Goal: Book appointment/travel/reservation

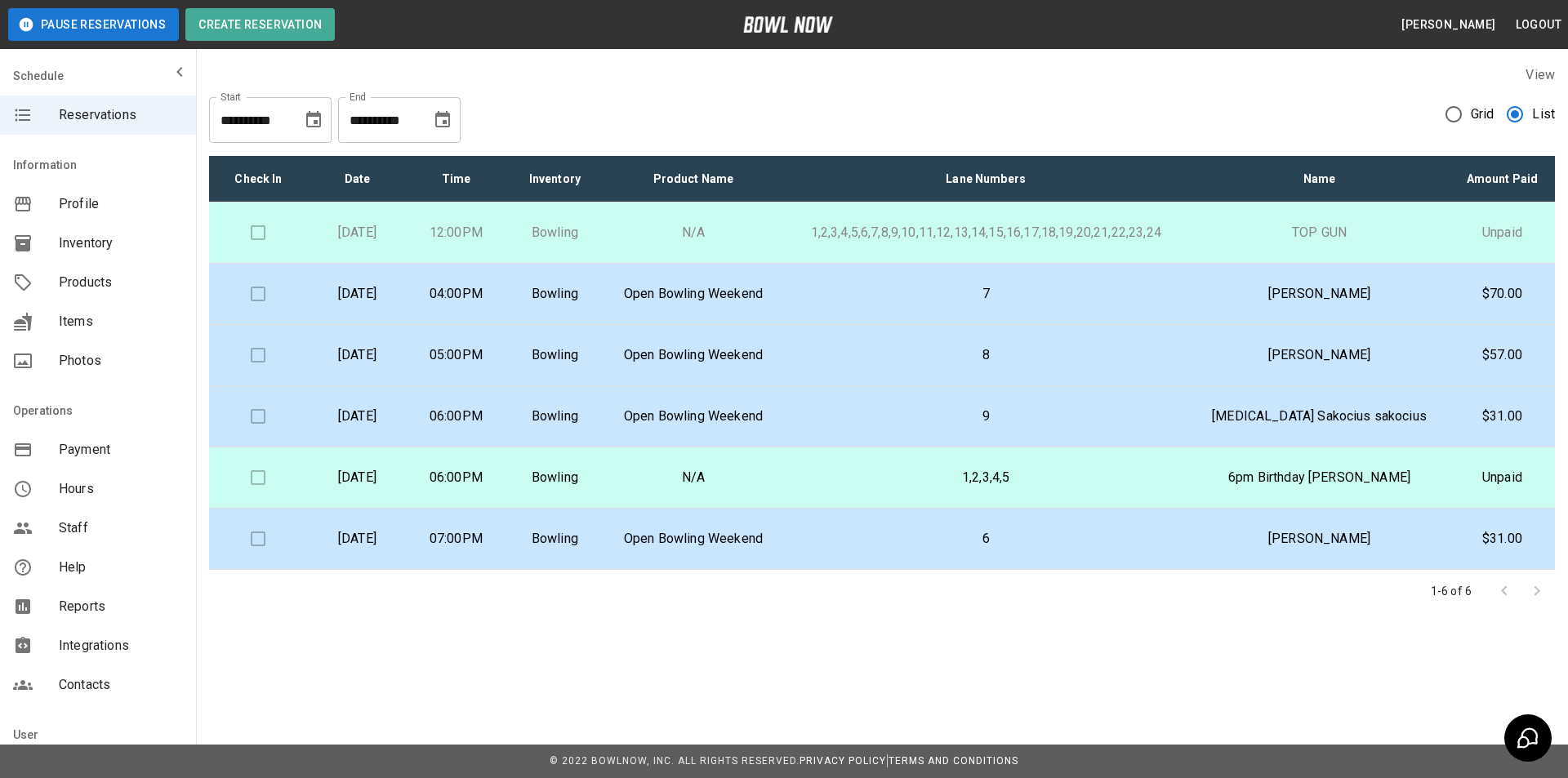
click at [1031, 487] on p "1,2,3,4,5" at bounding box center [985, 477] width 381 height 19
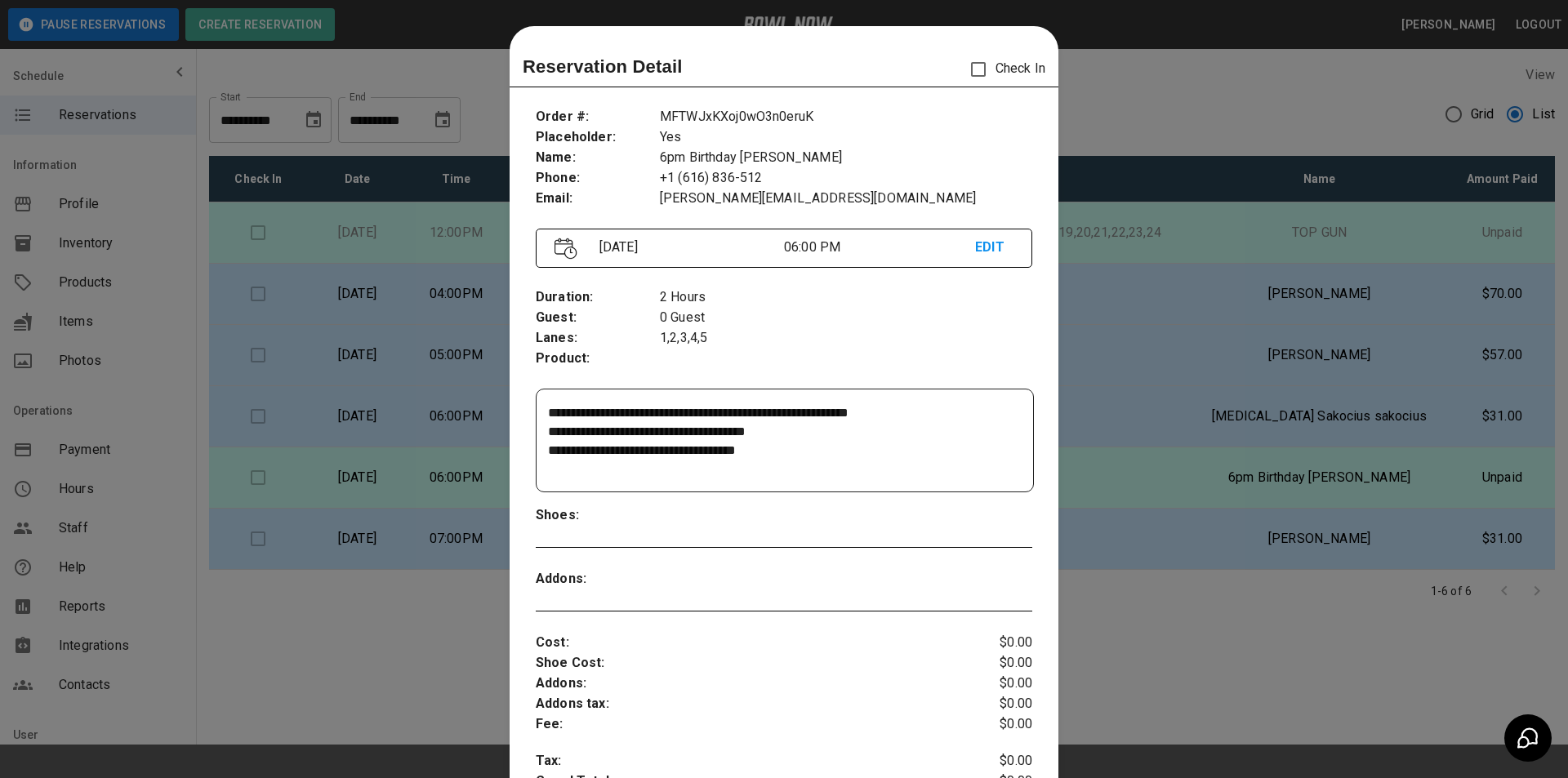
scroll to position [26, 0]
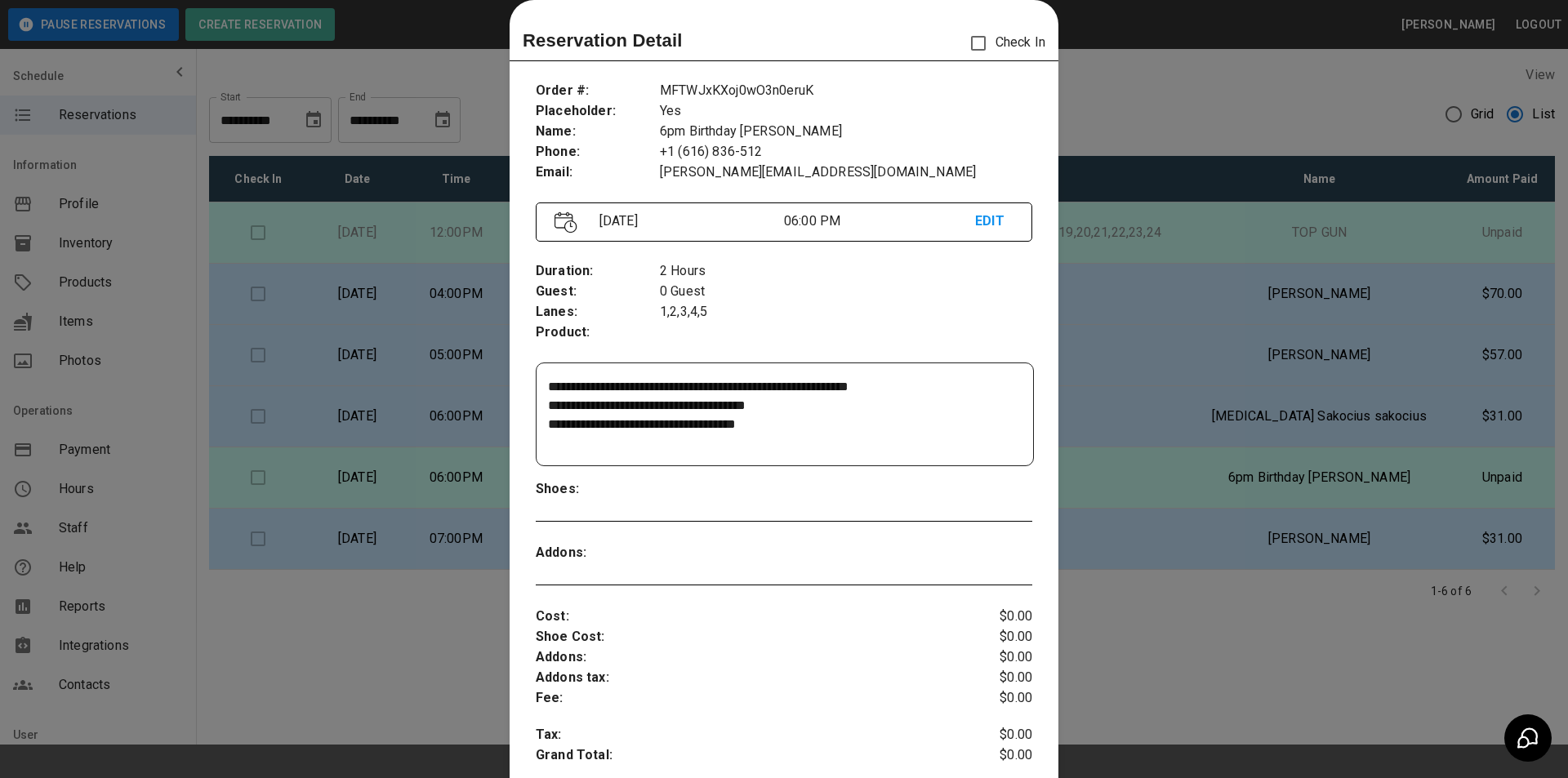
drag, startPoint x: 1347, startPoint y: 108, endPoint x: 1328, endPoint y: 120, distance: 22.5
click at [1346, 108] on div at bounding box center [784, 389] width 1568 height 778
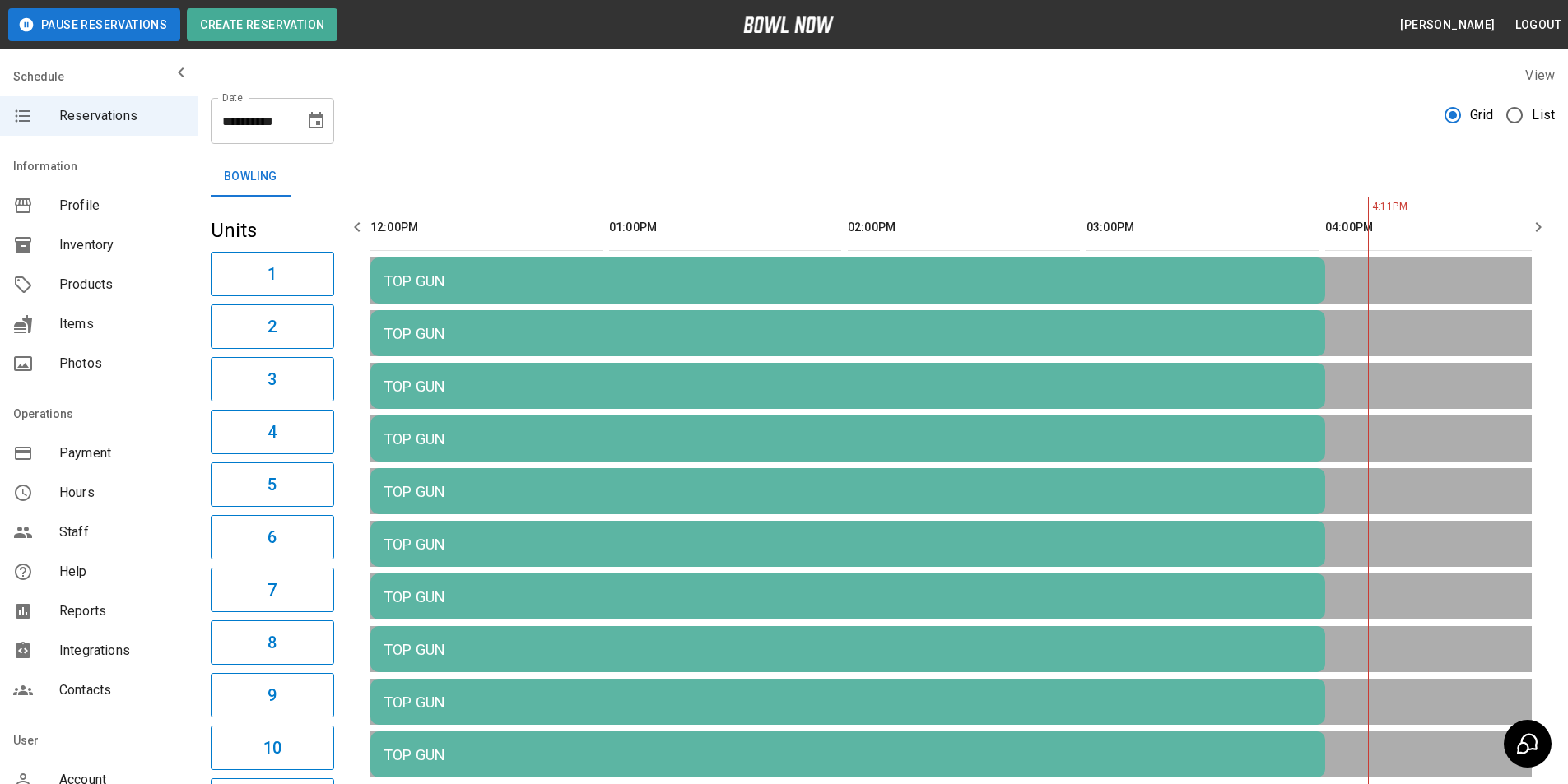
scroll to position [0, 955]
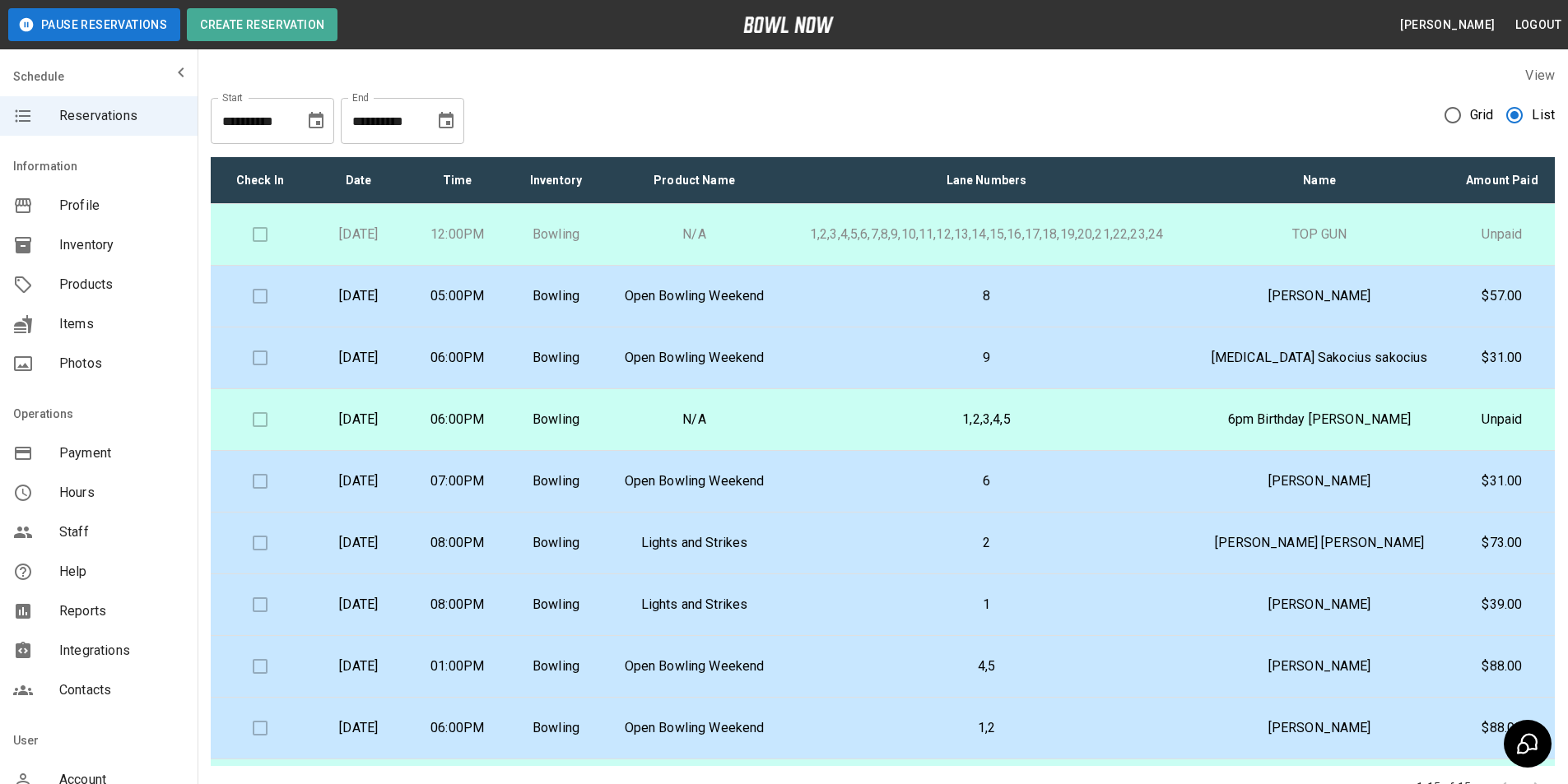
click at [1159, 307] on td "8" at bounding box center [986, 297] width 407 height 62
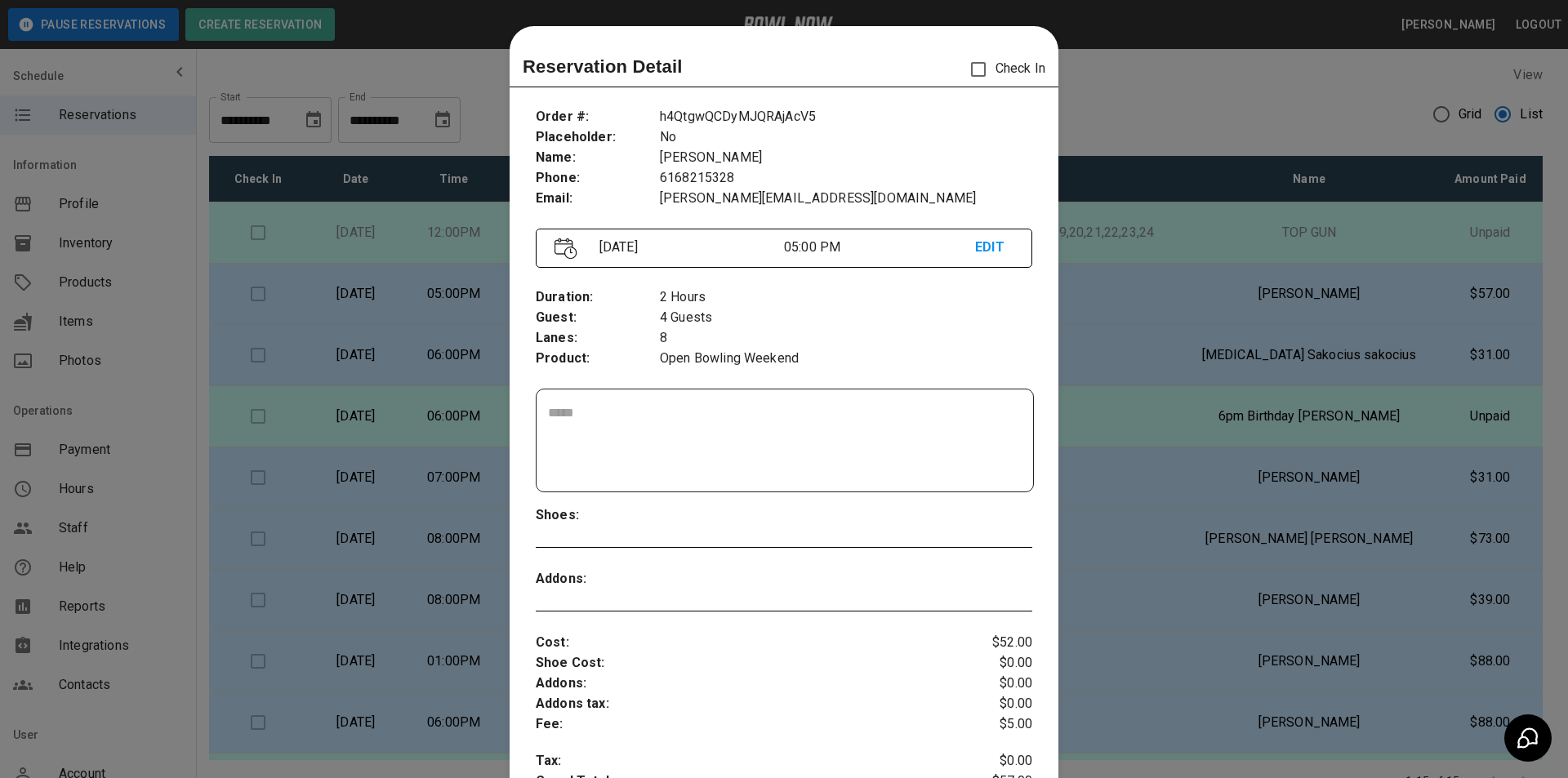
scroll to position [26, 0]
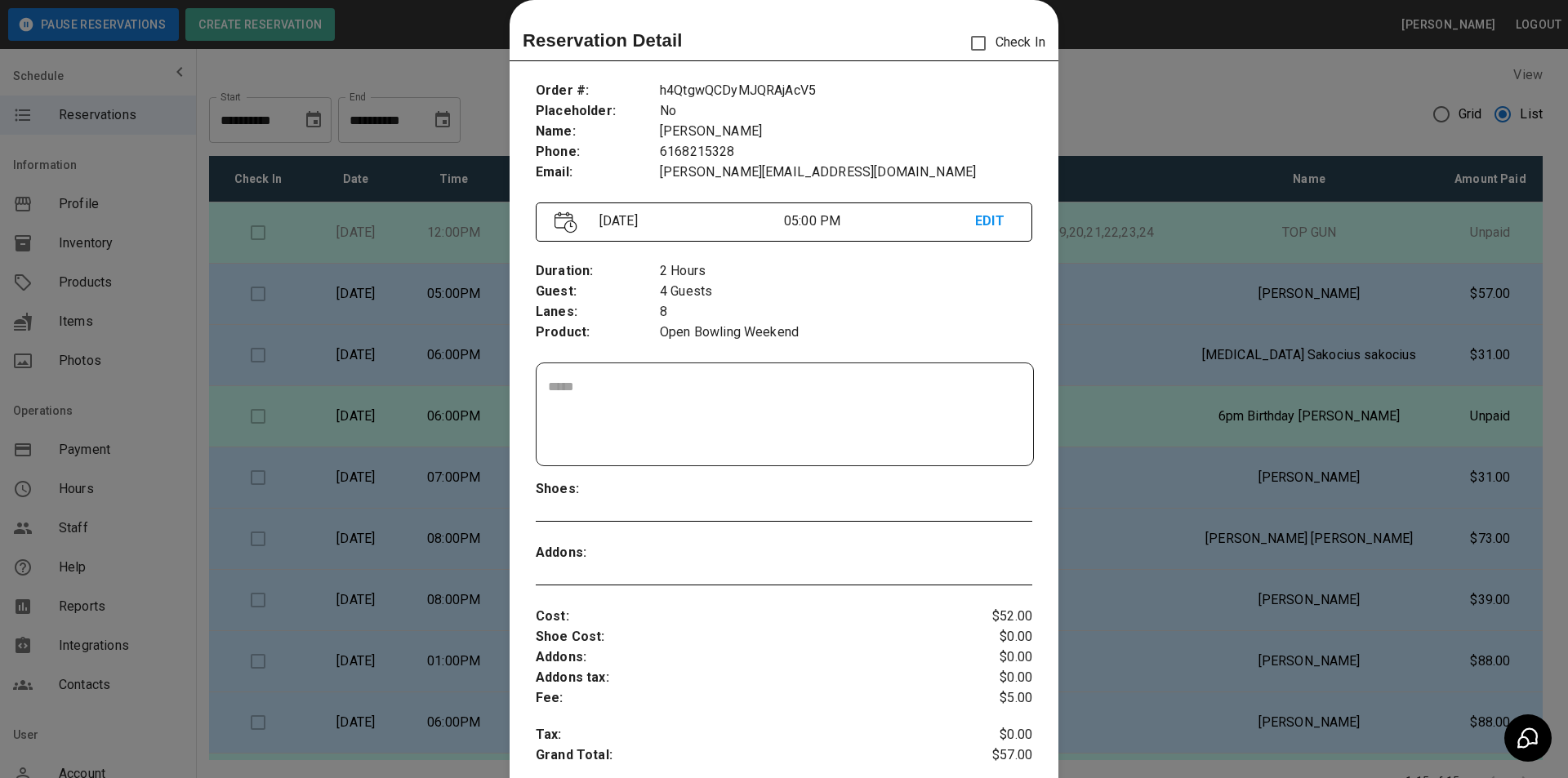
click at [1150, 305] on div at bounding box center [784, 389] width 1568 height 778
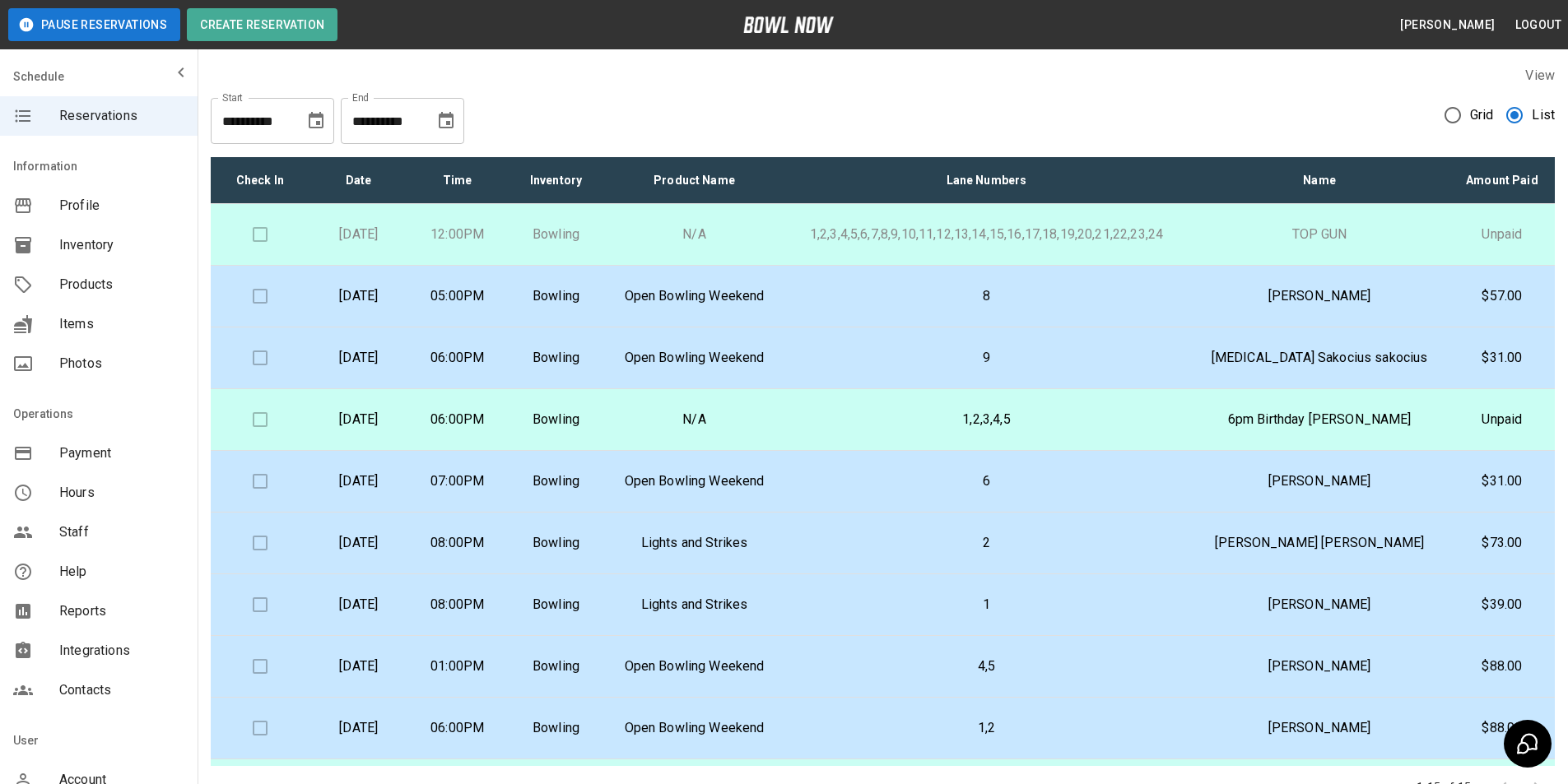
click at [1156, 426] on p "1,2,3,4,5" at bounding box center [986, 420] width 380 height 19
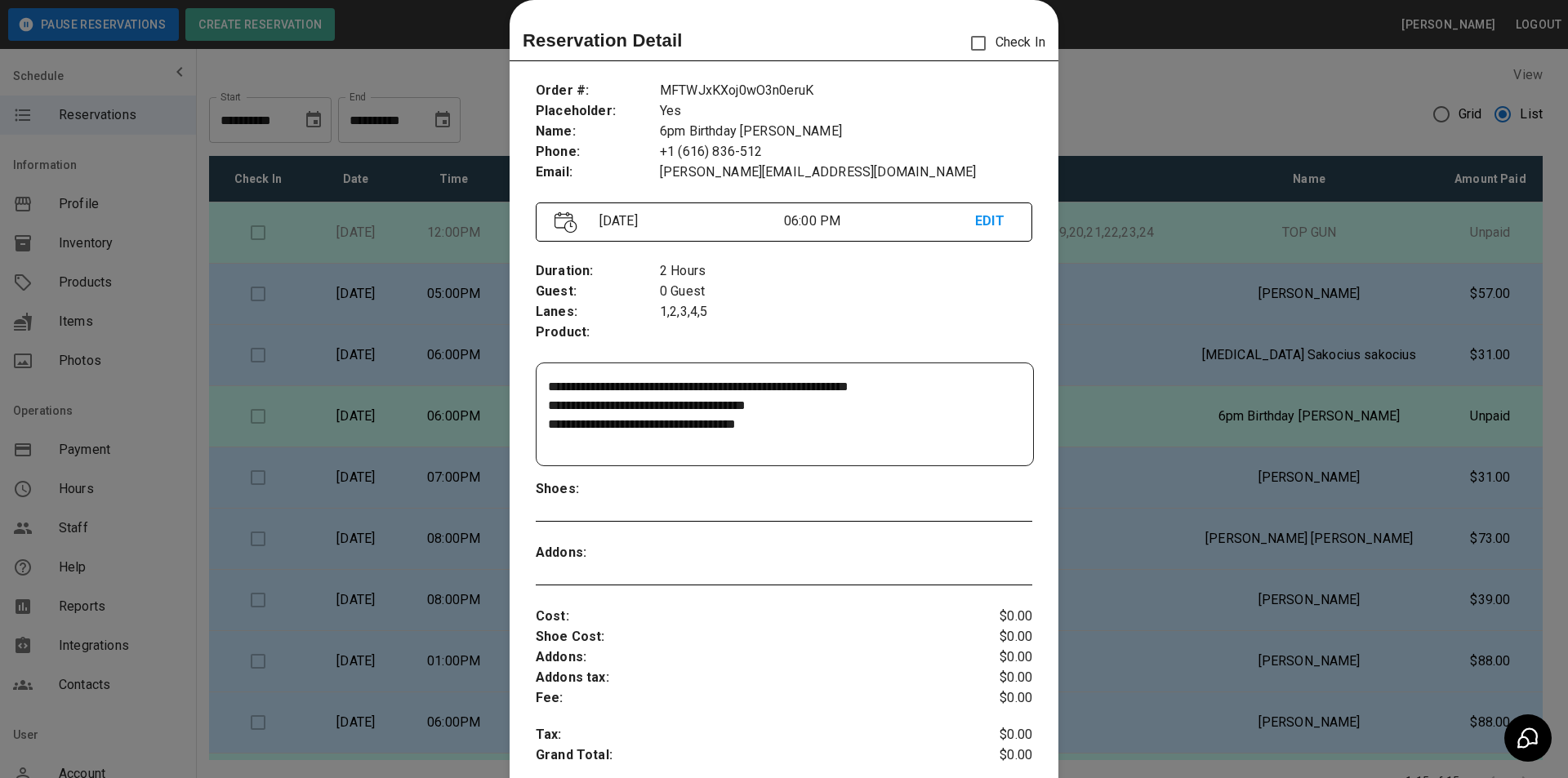
click at [1146, 421] on div at bounding box center [784, 389] width 1568 height 778
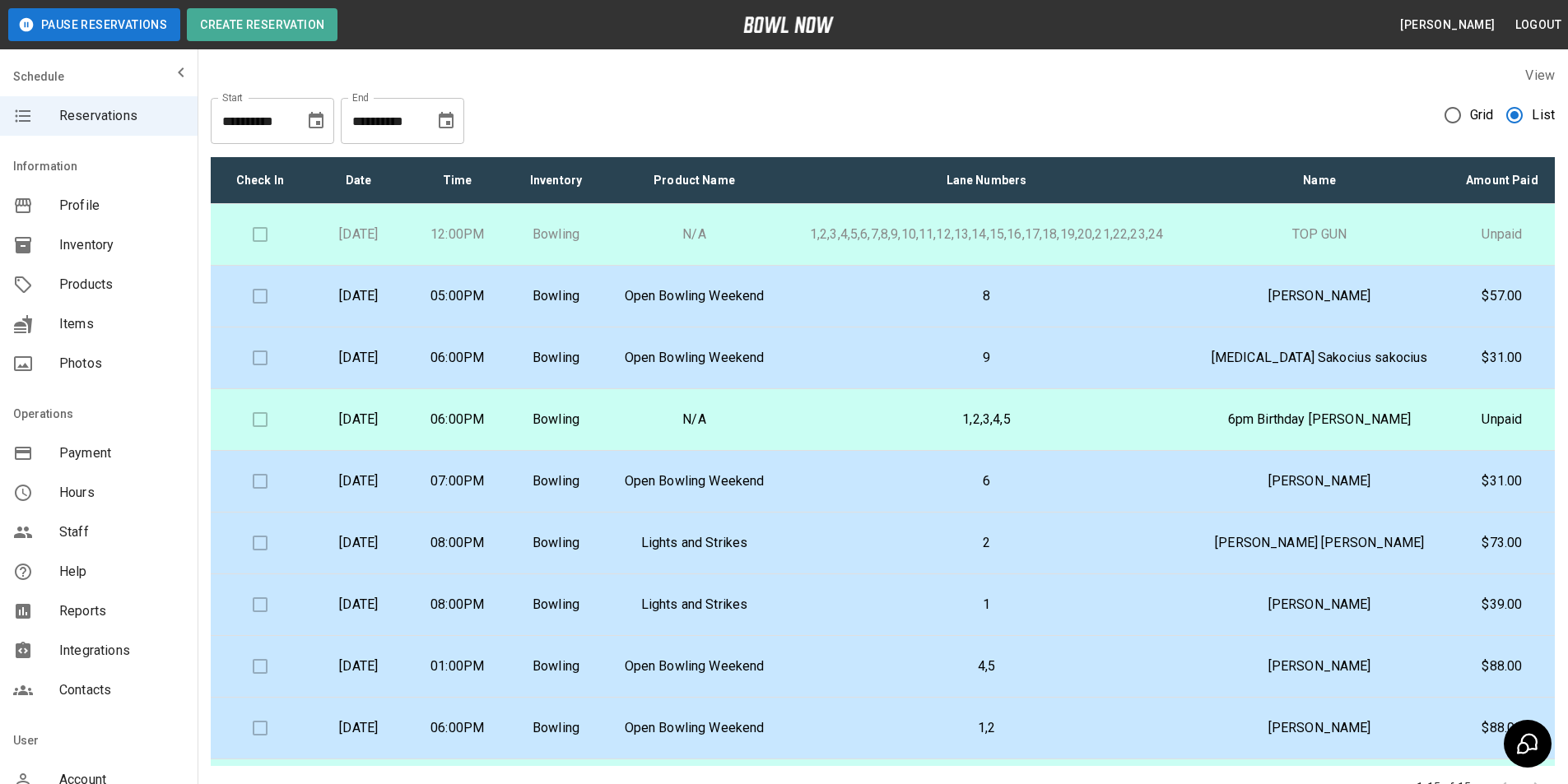
click at [1155, 424] on p "1,2,3,4,5" at bounding box center [986, 420] width 380 height 19
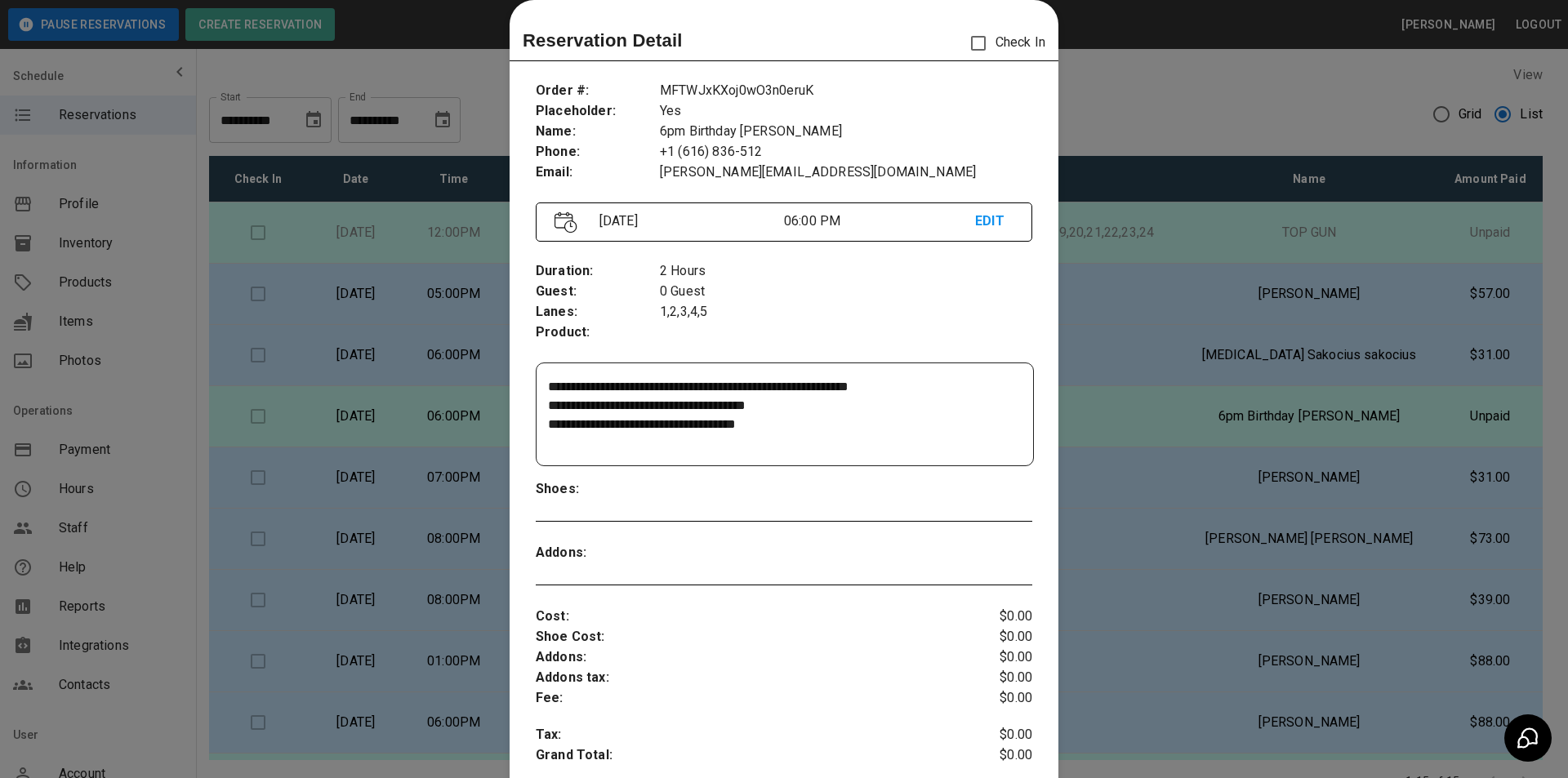
click at [1146, 421] on div at bounding box center [784, 389] width 1568 height 778
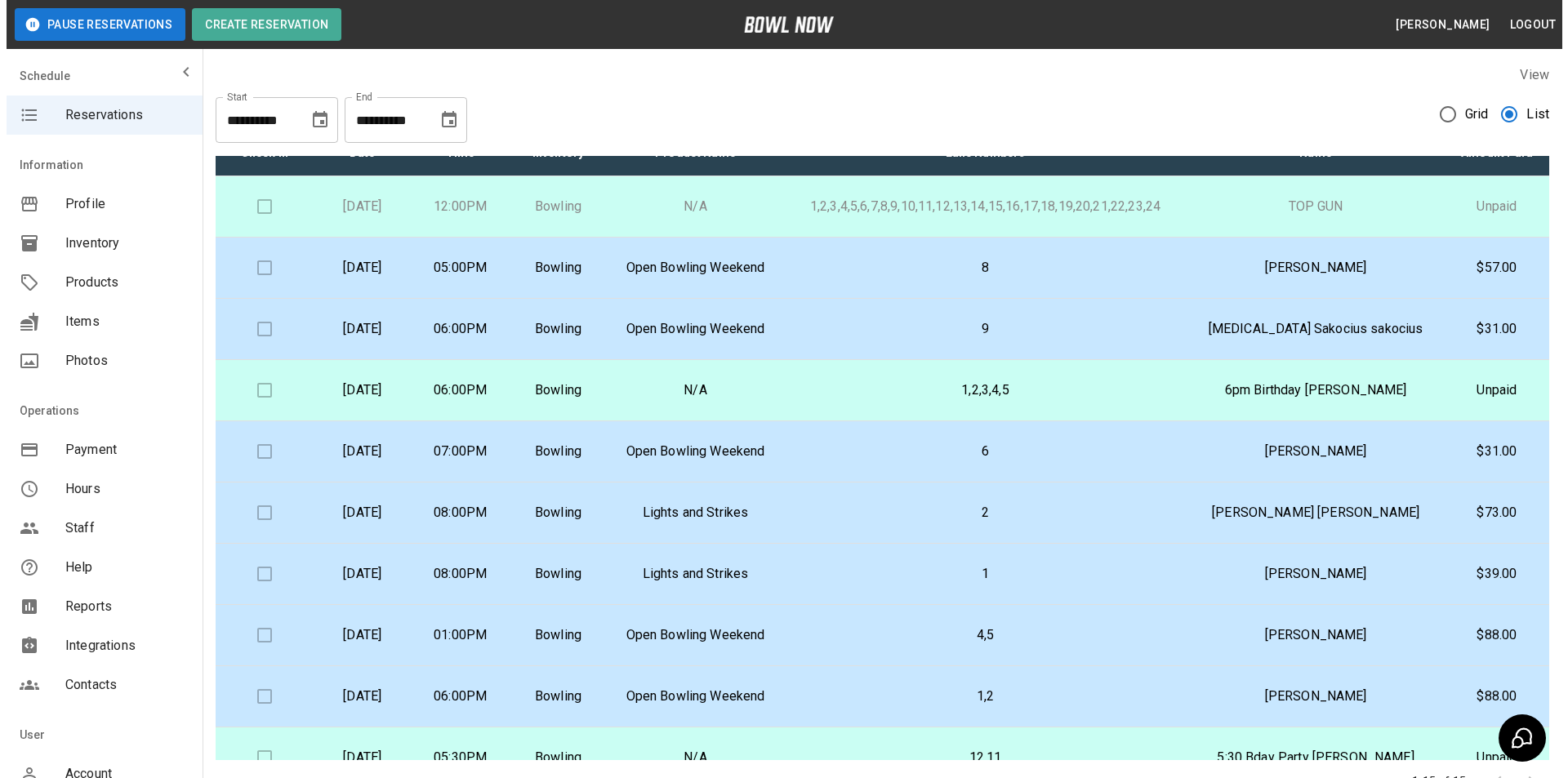
scroll to position [0, 0]
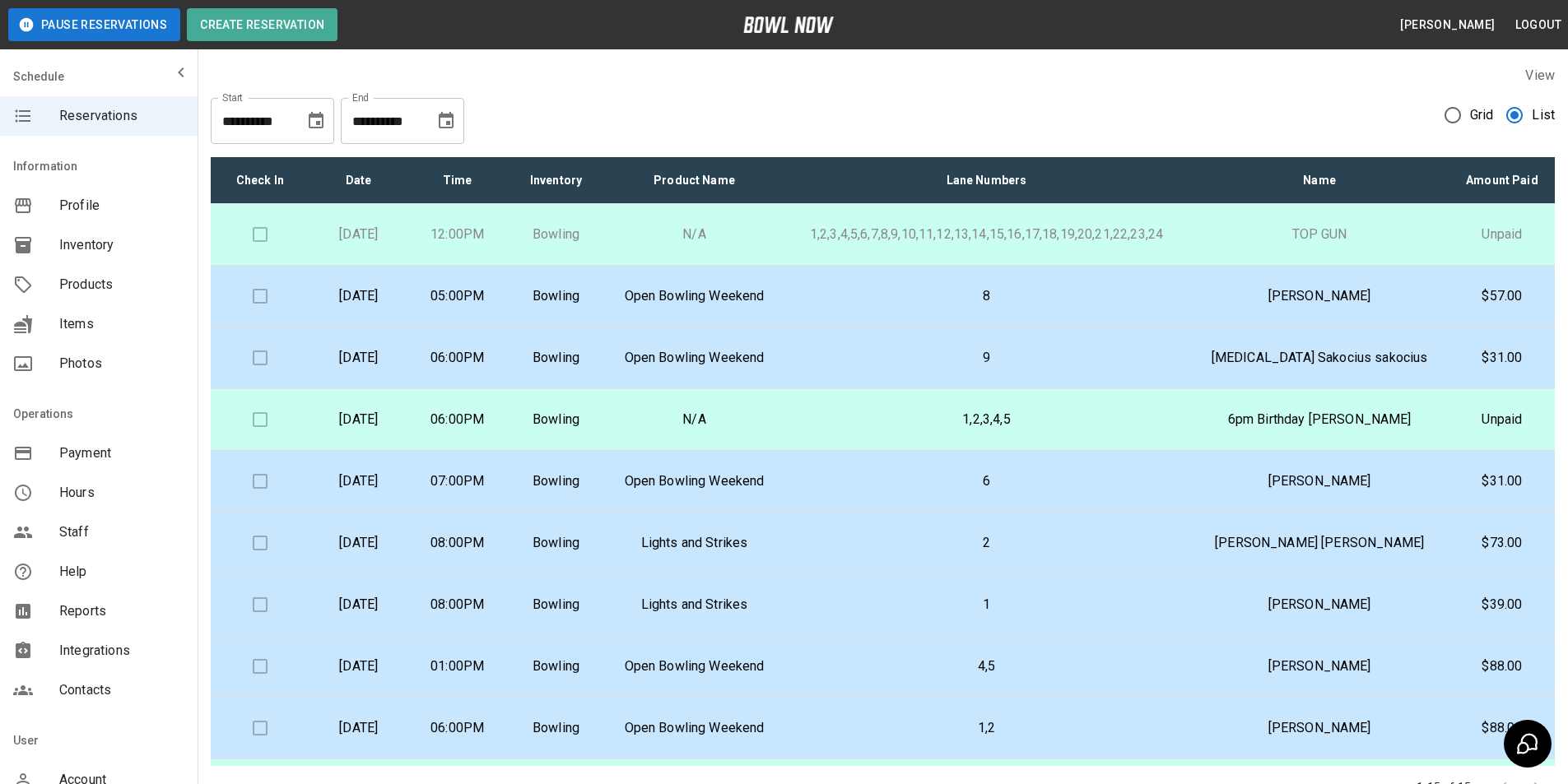
click at [447, 133] on button "Choose date, selected date is Sep 16, 2025" at bounding box center [446, 120] width 33 height 33
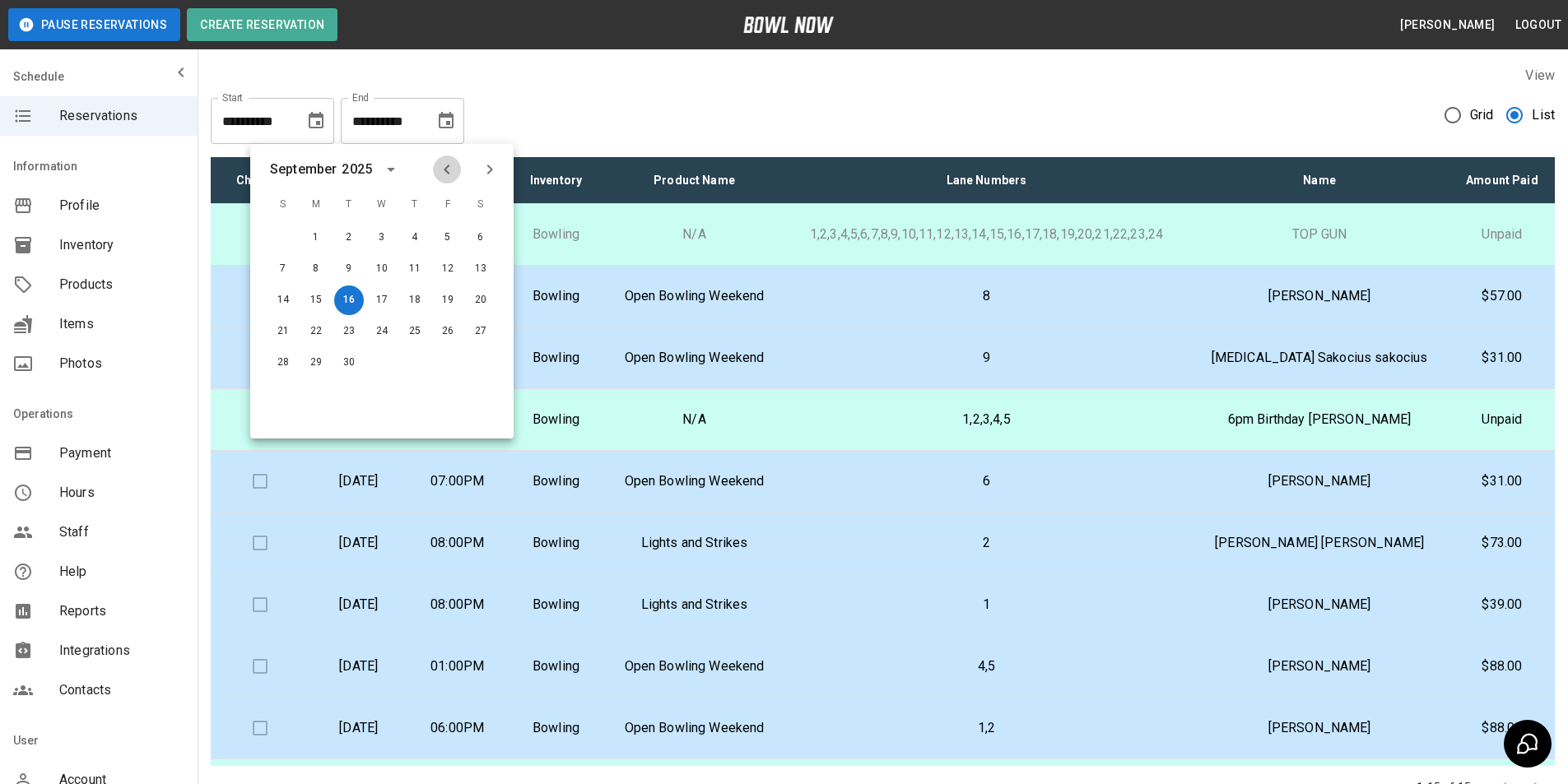
click at [439, 169] on button "Previous month" at bounding box center [447, 170] width 28 height 28
click at [481, 300] on button "16" at bounding box center [480, 299] width 29 height 29
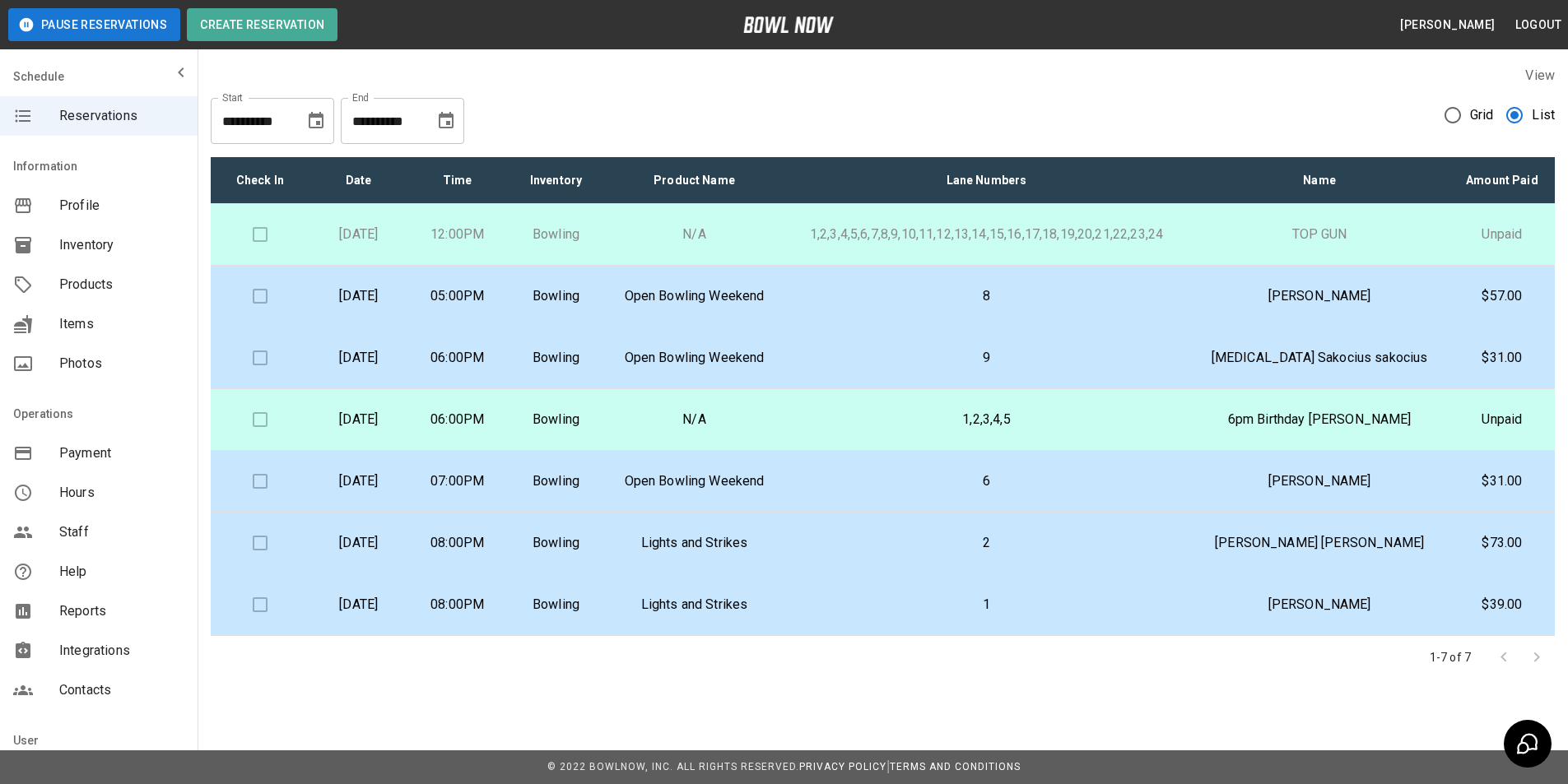
type input "**********"
